Goal: Download file/media

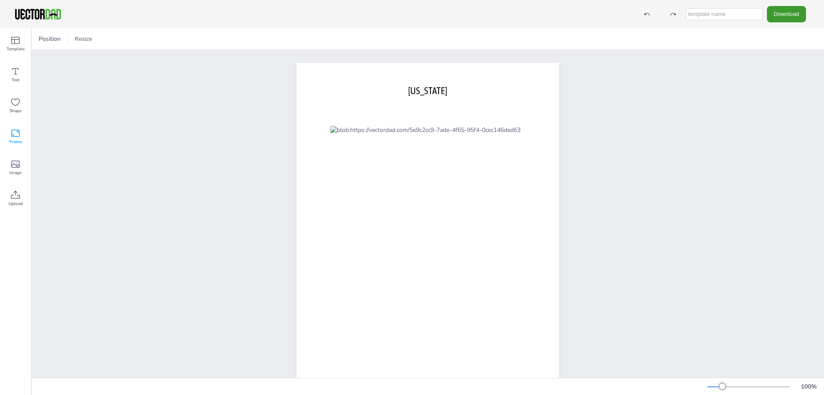
click at [15, 133] on icon at bounding box center [15, 133] width 10 height 10
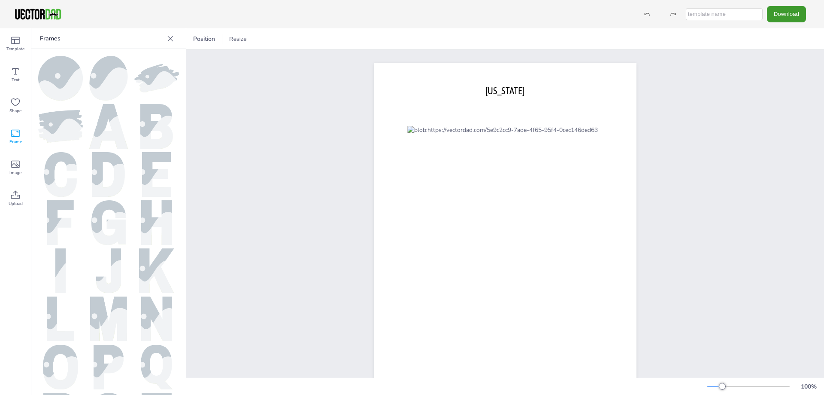
click at [170, 39] on icon at bounding box center [171, 39] width 6 height 6
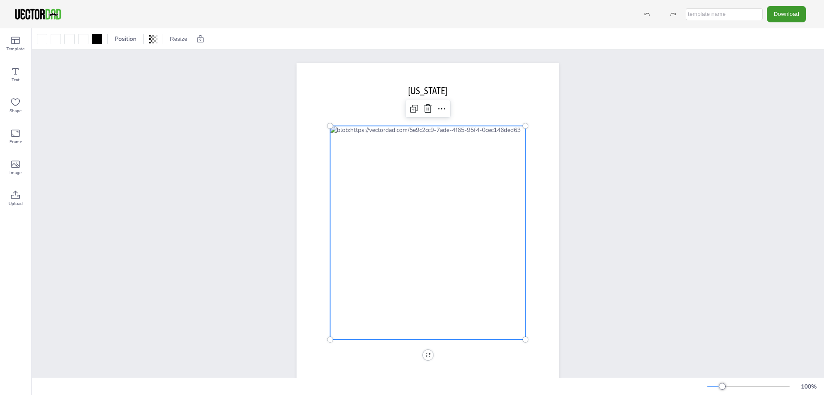
click at [411, 283] on div at bounding box center [427, 232] width 195 height 213
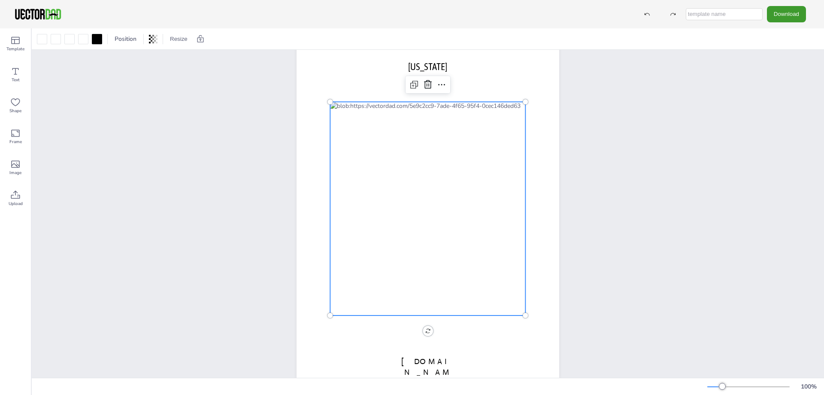
scroll to position [44, 0]
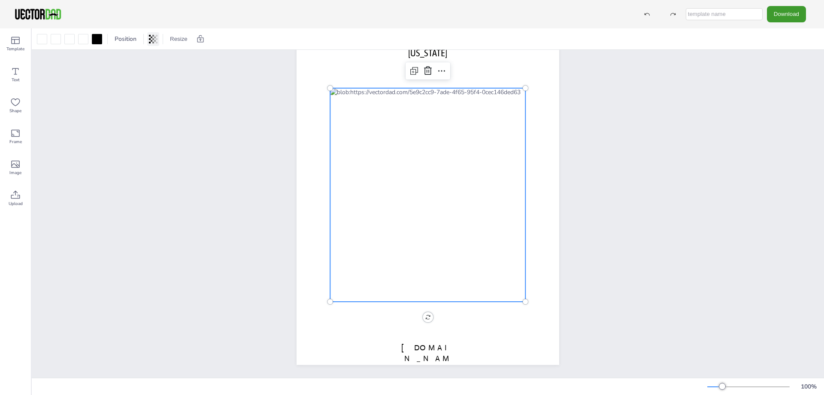
click at [152, 40] on icon at bounding box center [153, 39] width 9 height 9
click at [407, 239] on div at bounding box center [427, 194] width 195 height 213
click at [97, 39] on div at bounding box center [97, 39] width 10 height 10
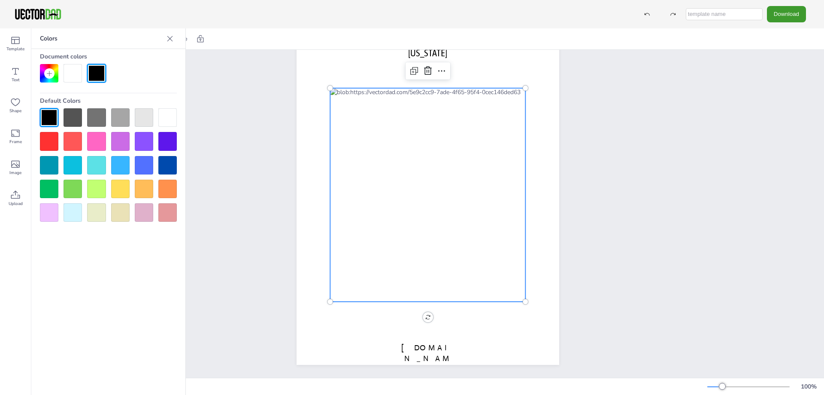
click at [98, 193] on div at bounding box center [96, 188] width 18 height 18
click at [49, 113] on div at bounding box center [49, 117] width 18 height 18
click at [170, 37] on icon at bounding box center [170, 38] width 9 height 9
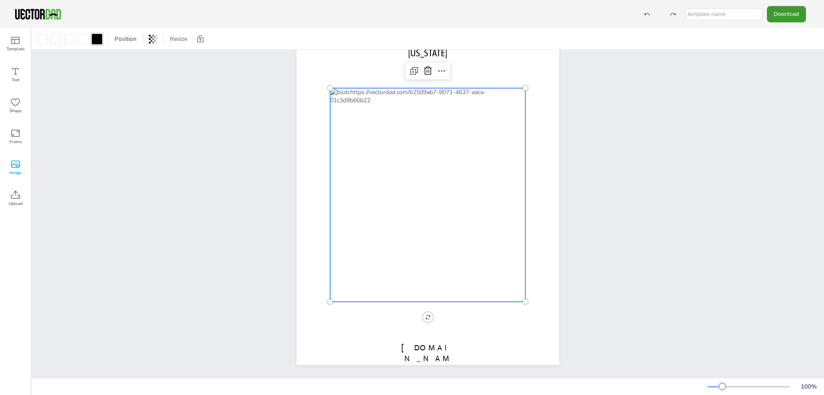
click at [14, 165] on icon at bounding box center [15, 164] width 10 height 10
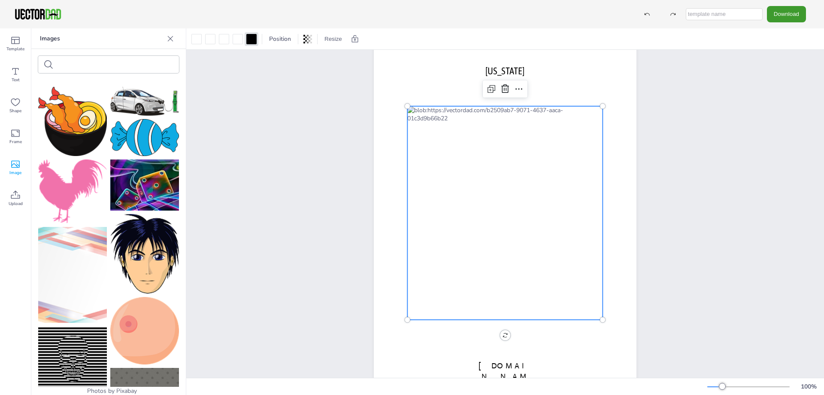
scroll to position [0, 0]
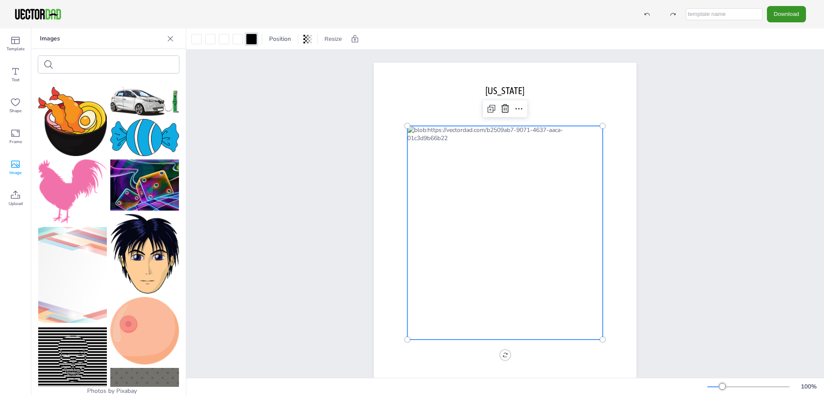
click at [780, 13] on button "Download" at bounding box center [786, 14] width 39 height 16
click at [782, 71] on li "JPG" at bounding box center [817, 71] width 70 height 18
